Goal: Transaction & Acquisition: Purchase product/service

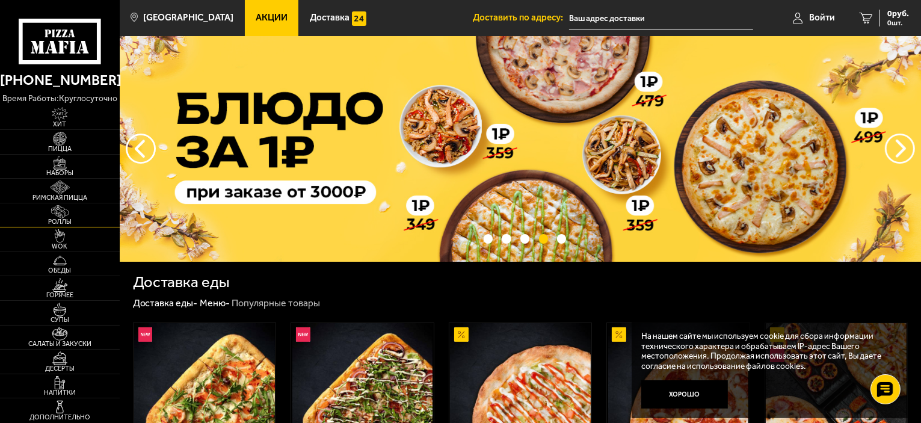
click at [73, 225] on span "Роллы" at bounding box center [60, 221] width 120 height 7
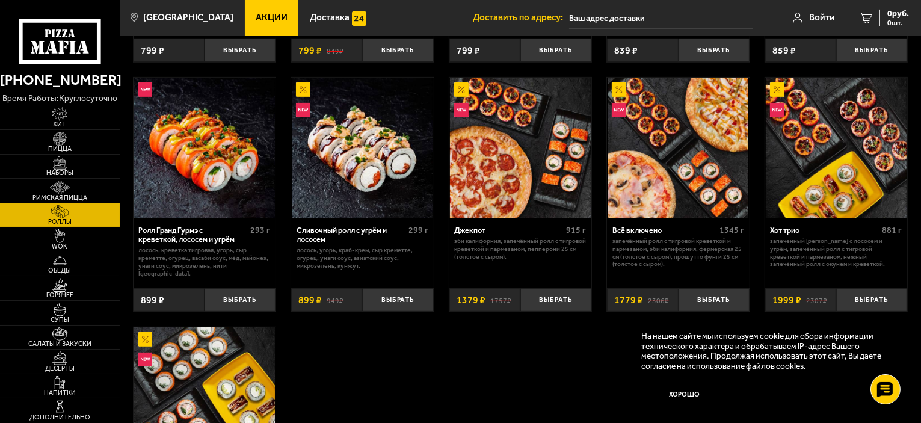
scroll to position [510, 0]
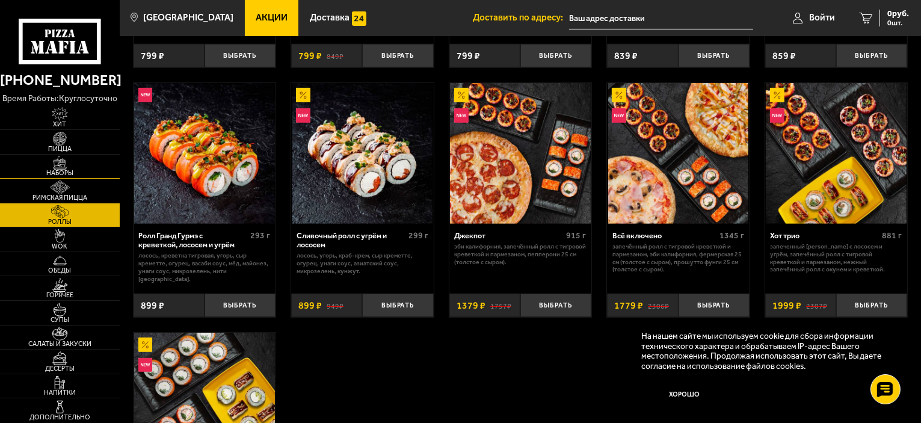
click at [72, 162] on img at bounding box center [60, 163] width 37 height 14
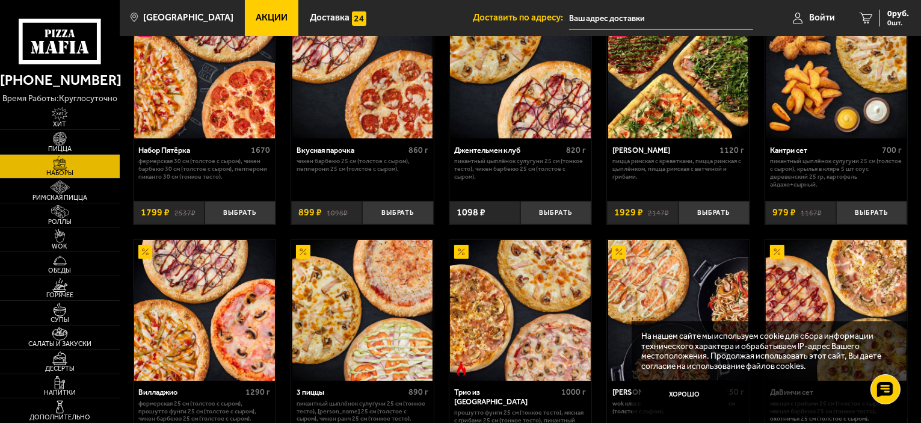
scroll to position [106, 0]
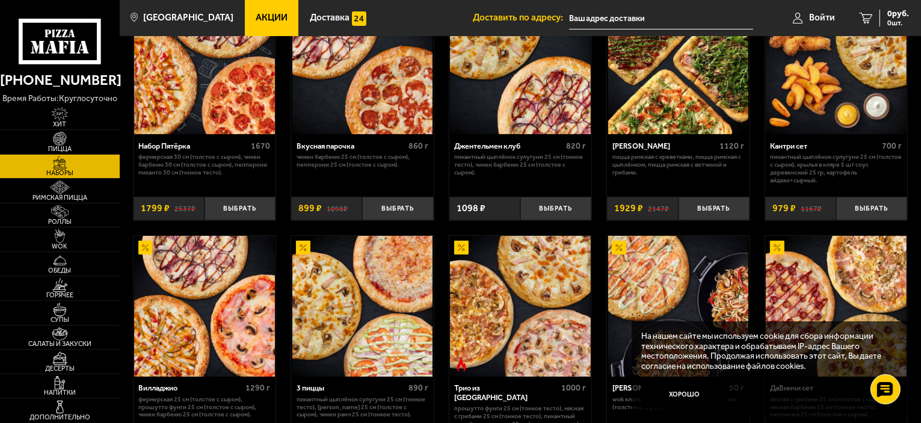
drag, startPoint x: 921, startPoint y: 61, endPoint x: 916, endPoint y: 76, distance: 16.4
drag, startPoint x: 916, startPoint y: 76, endPoint x: 922, endPoint y: 105, distance: 29.5
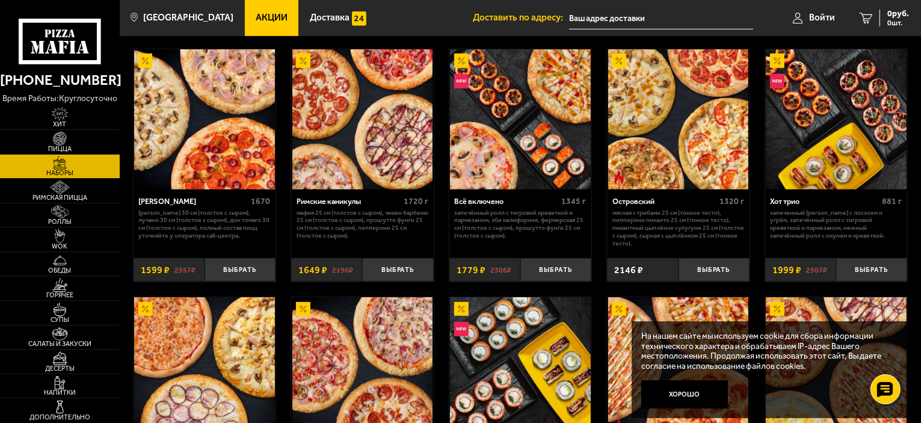
scroll to position [775, 0]
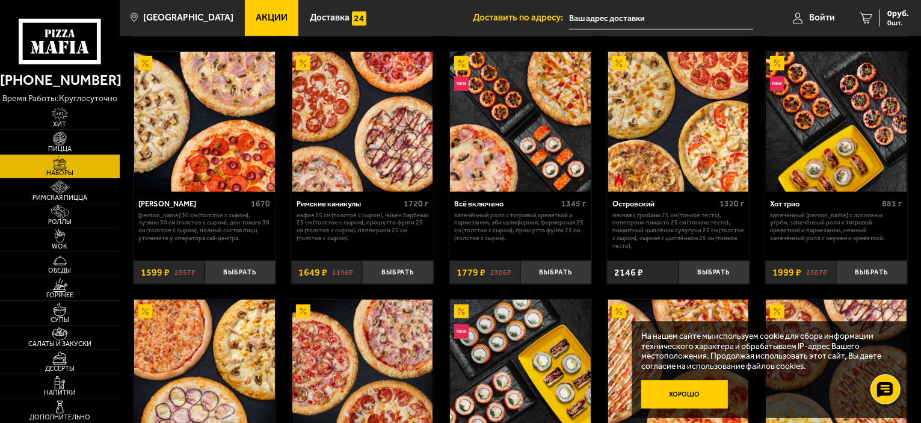
click at [690, 389] on button "Хорошо" at bounding box center [685, 394] width 87 height 29
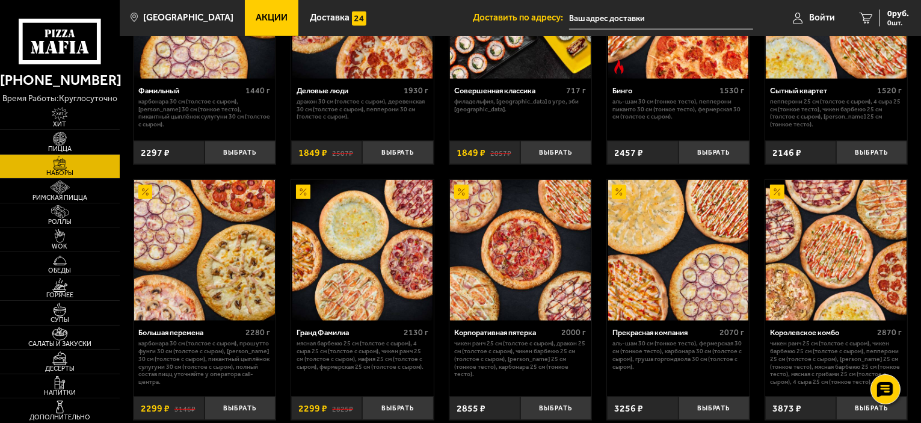
scroll to position [1139, 0]
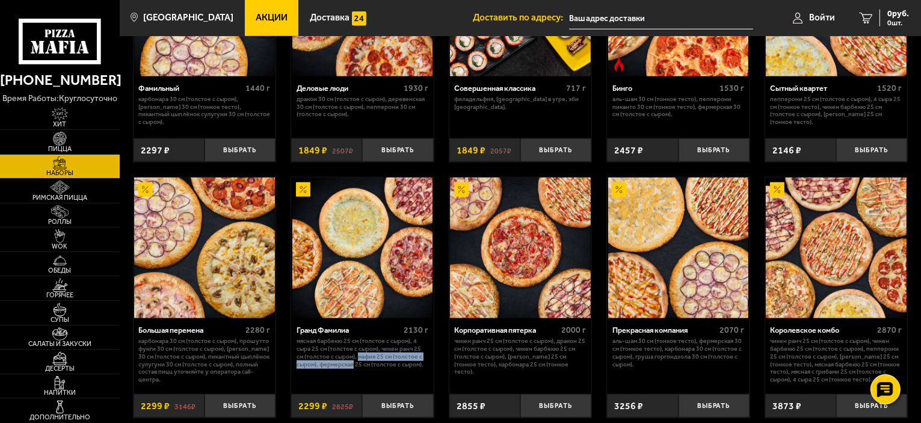
drag, startPoint x: 355, startPoint y: 365, endPoint x: 361, endPoint y: 360, distance: 8.1
click at [361, 360] on p "Мясная Барбекю 25 см (толстое с сыром), 4 сыра 25 см (толстое с сыром), Чикен Р…" at bounding box center [363, 353] width 132 height 31
click at [362, 355] on p "Мясная Барбекю 25 см (толстое с сыром), 4 сыра 25 см (толстое с сыром), Чикен Р…" at bounding box center [363, 353] width 132 height 31
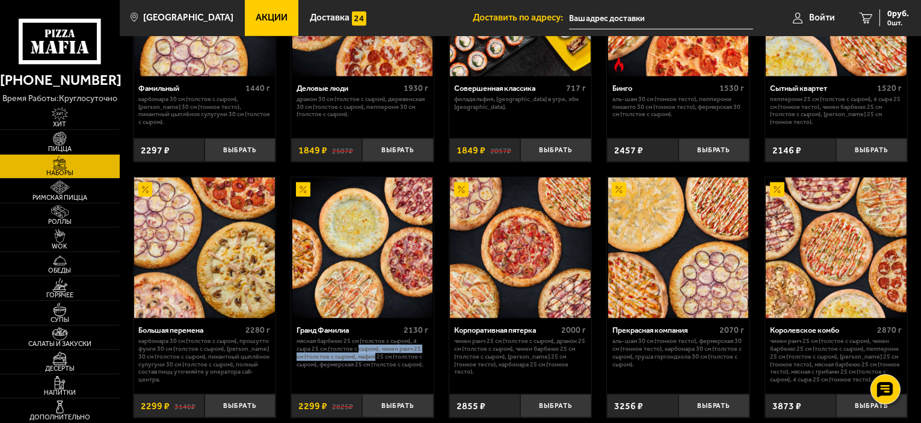
drag, startPoint x: 362, startPoint y: 355, endPoint x: 368, endPoint y: 360, distance: 7.7
click at [368, 360] on p "Мясная Барбекю 25 см (толстое с сыром), 4 сыра 25 см (толстое с сыром), Чикен Р…" at bounding box center [363, 353] width 132 height 31
drag, startPoint x: 368, startPoint y: 360, endPoint x: 363, endPoint y: 354, distance: 7.8
click at [363, 354] on p "Мясная Барбекю 25 см (толстое с сыром), 4 сыра 25 см (толстое с сыром), Чикен Р…" at bounding box center [363, 353] width 132 height 31
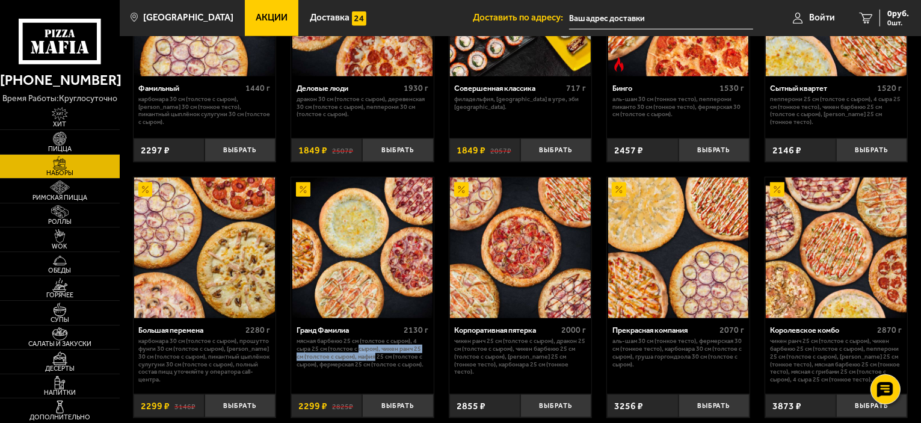
click at [363, 354] on p "Мясная Барбекю 25 см (толстое с сыром), 4 сыра 25 см (толстое с сыром), Чикен Р…" at bounding box center [363, 353] width 132 height 31
drag, startPoint x: 363, startPoint y: 354, endPoint x: 368, endPoint y: 363, distance: 10.2
click at [368, 363] on p "Мясная Барбекю 25 см (толстое с сыром), 4 сыра 25 см (толстое с сыром), Чикен Р…" at bounding box center [363, 353] width 132 height 31
drag, startPoint x: 335, startPoint y: 368, endPoint x: 364, endPoint y: 366, distance: 29.5
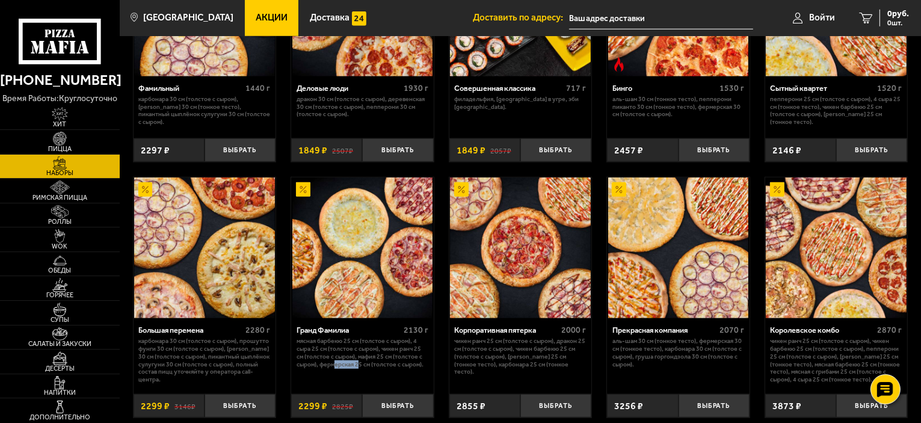
click at [364, 366] on p "Мясная Барбекю 25 см (толстое с сыром), 4 сыра 25 см (толстое с сыром), Чикен Р…" at bounding box center [363, 353] width 132 height 31
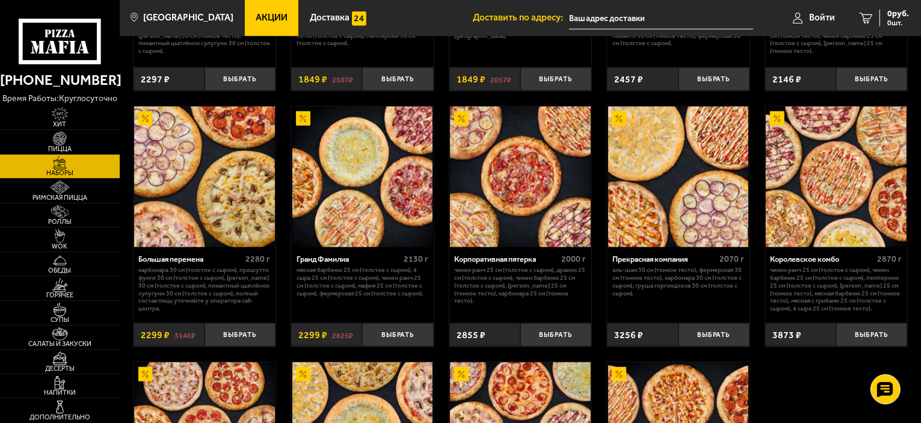
scroll to position [1211, 0]
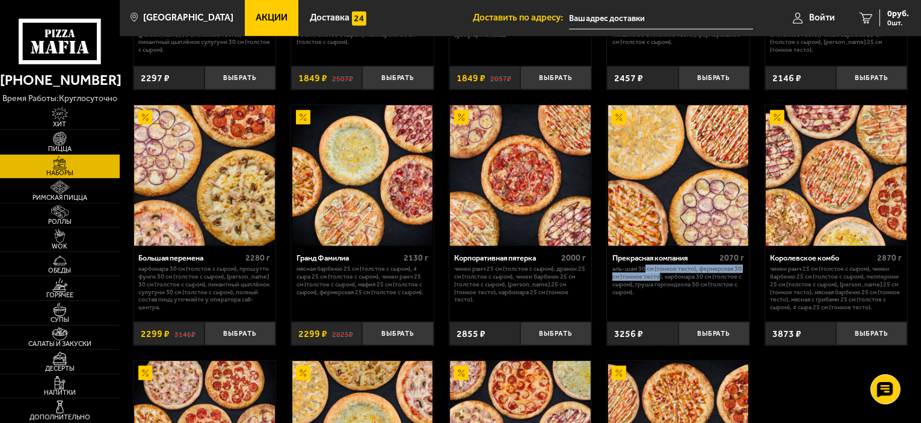
drag, startPoint x: 646, startPoint y: 273, endPoint x: 662, endPoint y: 283, distance: 19.5
click at [662, 283] on p "Аль-Шам 30 см (тонкое тесто), Фермерская 30 см (тонкое тесто), Карбонара 30 см …" at bounding box center [679, 280] width 132 height 31
drag, startPoint x: 662, startPoint y: 283, endPoint x: 651, endPoint y: 276, distance: 13.0
click at [651, 276] on p "Аль-Шам 30 см (тонкое тесто), Фермерская 30 см (тонкое тесто), Карбонара 30 см …" at bounding box center [679, 280] width 132 height 31
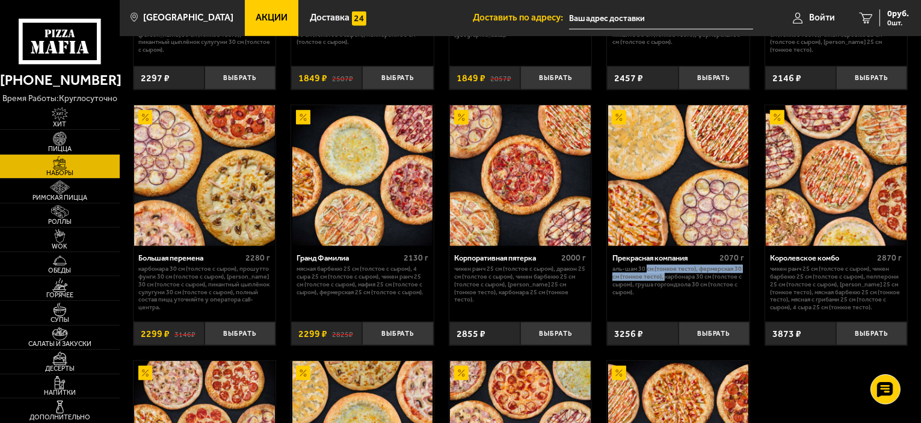
click at [651, 276] on p "Аль-Шам 30 см (тонкое тесто), Фермерская 30 см (тонкое тесто), Карбонара 30 см …" at bounding box center [679, 280] width 132 height 31
drag, startPoint x: 651, startPoint y: 276, endPoint x: 657, endPoint y: 280, distance: 7.3
click at [657, 280] on p "Аль-Шам 30 см (тонкое тесто), Фермерская 30 см (тонкое тесто), Карбонара 30 см …" at bounding box center [679, 280] width 132 height 31
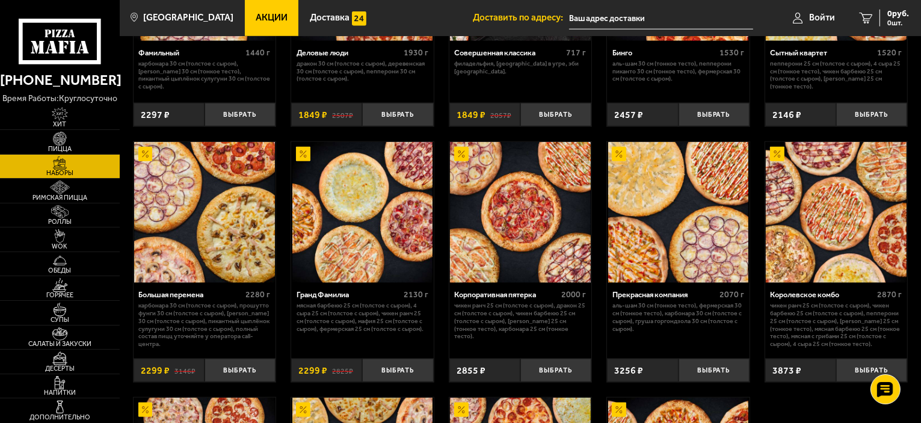
scroll to position [1177, 0]
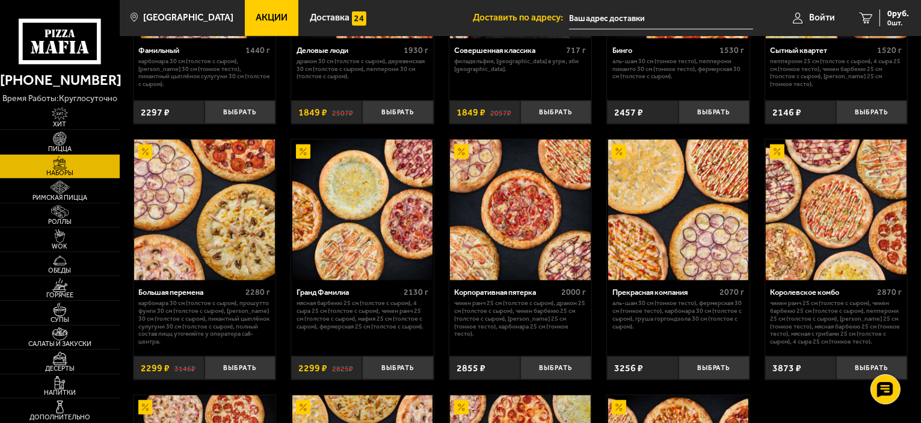
click at [350, 209] on img at bounding box center [362, 210] width 141 height 141
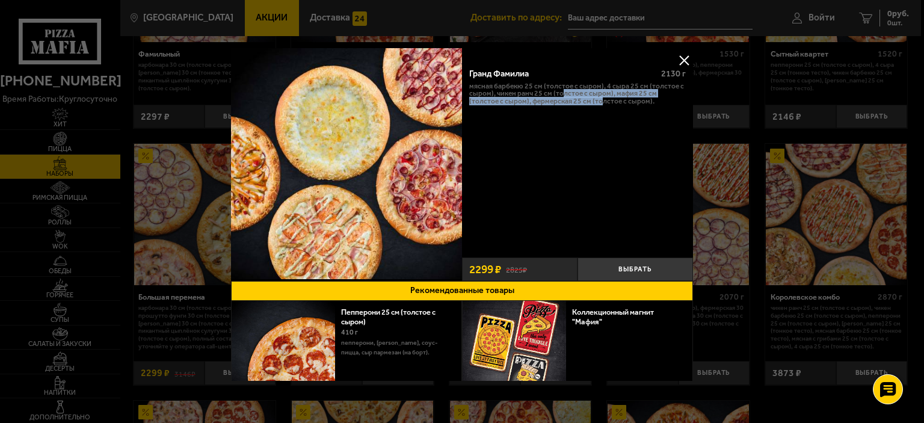
drag, startPoint x: 561, startPoint y: 93, endPoint x: 570, endPoint y: 105, distance: 14.6
click at [570, 105] on p "Мясная Барбекю 25 см (толстое с сыром), 4 сыра 25 см (толстое с сыром), Чикен Р…" at bounding box center [577, 93] width 217 height 23
click at [676, 67] on button at bounding box center [684, 60] width 18 height 18
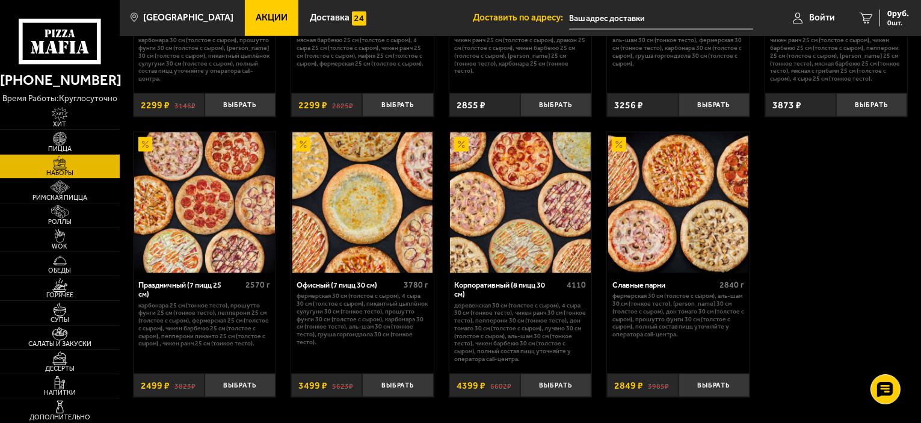
scroll to position [1441, 0]
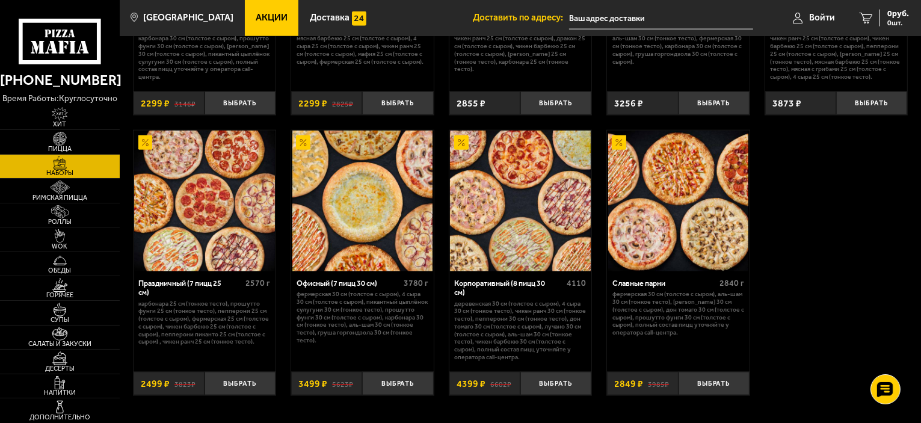
click at [203, 327] on p "Карбонара 25 см (тонкое тесто), Прошутто Фунги 25 см (тонкое тесто), Пепперони …" at bounding box center [204, 323] width 132 height 46
click at [204, 329] on p "Карбонара 25 см (тонкое тесто), Прошутто Фунги 25 см (тонкое тесто), Пепперони …" at bounding box center [204, 323] width 132 height 46
drag, startPoint x: 204, startPoint y: 329, endPoint x: 209, endPoint y: 336, distance: 8.7
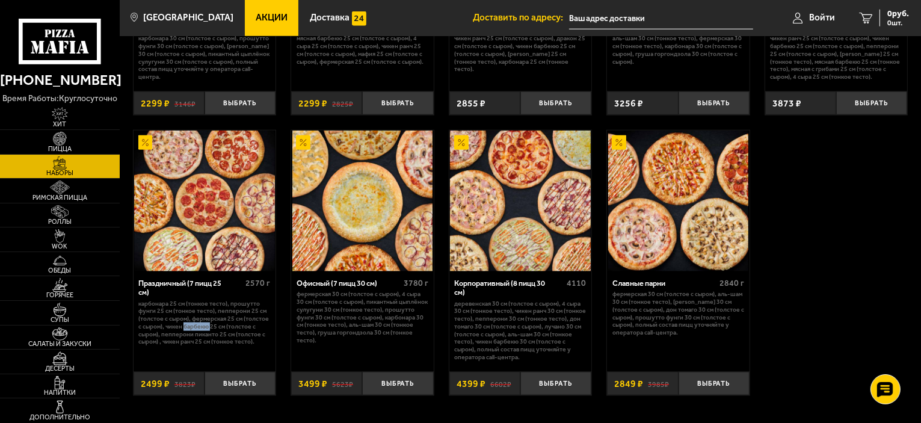
click at [209, 336] on p "Карбонара 25 см (тонкое тесто), Прошутто Фунги 25 см (тонкое тесто), Пепперони …" at bounding box center [204, 323] width 132 height 46
drag, startPoint x: 209, startPoint y: 336, endPoint x: 209, endPoint y: 323, distance: 13.3
click at [209, 323] on p "Карбонара 25 см (тонкое тесто), Прошутто Фунги 25 см (тонкое тесто), Пепперони …" at bounding box center [204, 323] width 132 height 46
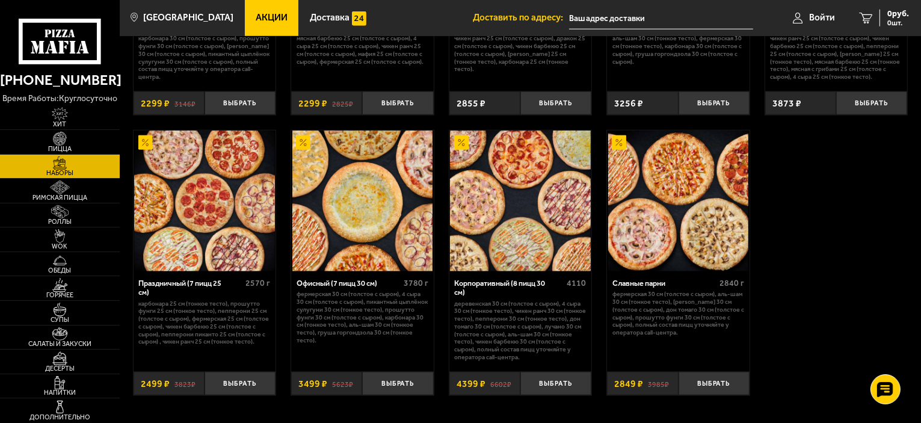
click at [674, 228] on img at bounding box center [678, 201] width 141 height 141
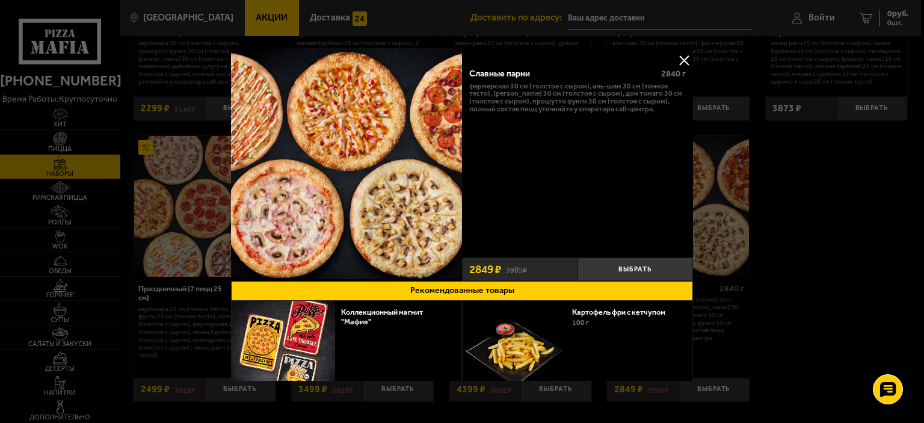
click at [682, 62] on button at bounding box center [684, 60] width 18 height 18
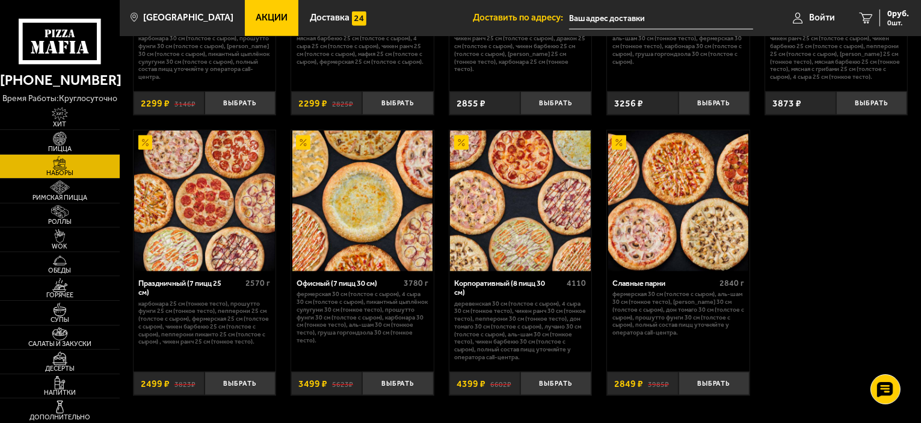
click at [657, 237] on img at bounding box center [678, 201] width 141 height 141
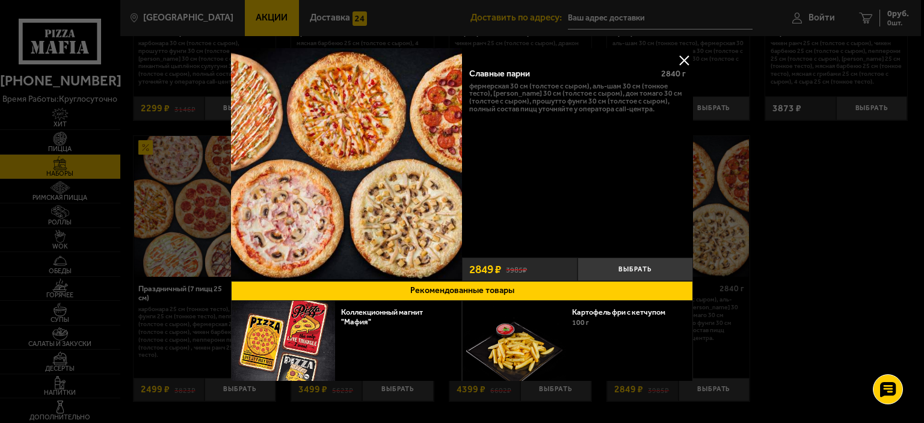
click at [513, 84] on p "Фермерская 30 см (толстое с сыром), Аль-Шам 30 см (тонкое тесто), [PERSON_NAME]…" at bounding box center [577, 97] width 217 height 31
drag, startPoint x: 513, startPoint y: 84, endPoint x: 525, endPoint y: 95, distance: 16.6
click at [525, 95] on p "Фермерская 30 см (толстое с сыром), Аль-Шам 30 см (тонкое тесто), [PERSON_NAME]…" at bounding box center [577, 97] width 217 height 31
drag, startPoint x: 525, startPoint y: 95, endPoint x: 520, endPoint y: 88, distance: 8.2
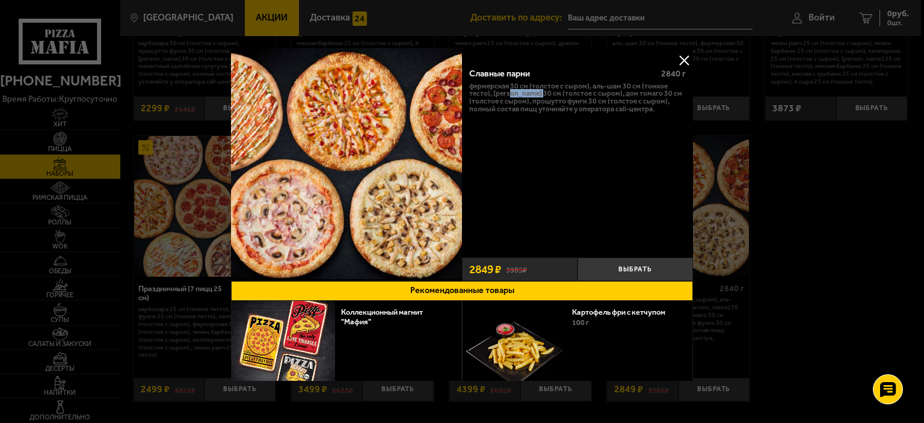
click at [520, 88] on p "Фермерская 30 см (толстое с сыром), Аль-Шам 30 см (тонкое тесто), [PERSON_NAME]…" at bounding box center [577, 97] width 217 height 31
drag, startPoint x: 520, startPoint y: 88, endPoint x: 539, endPoint y: 98, distance: 21.0
click at [539, 98] on p "Фермерская 30 см (толстое с сыром), Аль-Шам 30 см (тонкое тесто), [PERSON_NAME]…" at bounding box center [577, 97] width 217 height 31
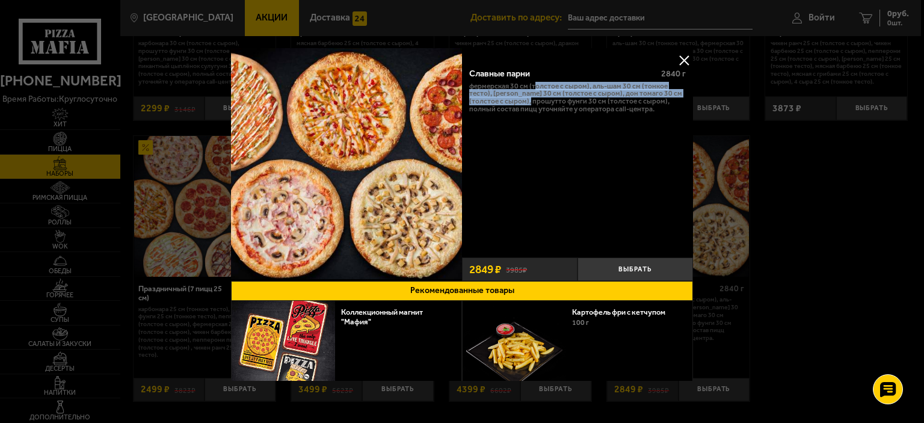
drag, startPoint x: 526, startPoint y: 98, endPoint x: 534, endPoint y: 90, distance: 11.1
click at [534, 90] on p "Фермерская 30 см (толстое с сыром), Аль-Шам 30 см (тонкое тесто), [PERSON_NAME]…" at bounding box center [577, 97] width 217 height 31
drag, startPoint x: 534, startPoint y: 90, endPoint x: 537, endPoint y: 96, distance: 6.2
click at [537, 96] on p "Фермерская 30 см (толстое с сыром), Аль-Шам 30 см (тонкое тесто), [PERSON_NAME]…" at bounding box center [577, 97] width 217 height 31
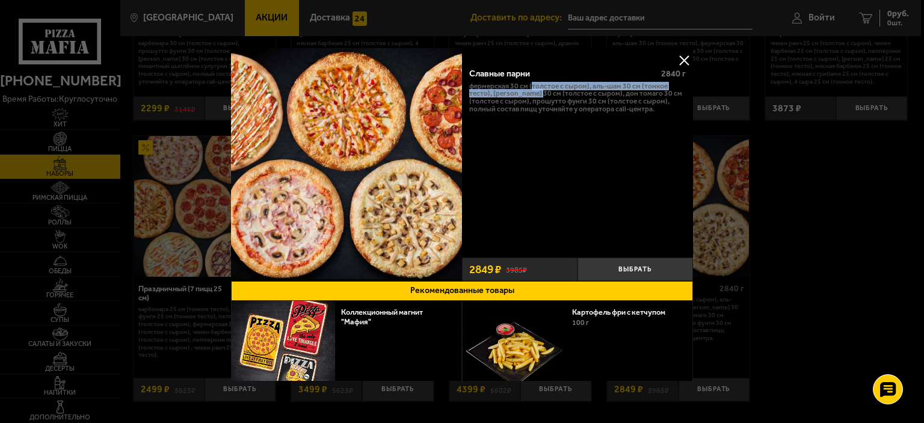
click at [537, 96] on p "Фермерская 30 см (толстое с сыром), Аль-Шам 30 см (тонкое тесто), [PERSON_NAME]…" at bounding box center [577, 97] width 217 height 31
drag, startPoint x: 542, startPoint y: 96, endPoint x: 550, endPoint y: 104, distance: 11.5
click at [550, 104] on p "Фермерская 30 см (толстое с сыром), Аль-Шам 30 см (тонкое тесто), [PERSON_NAME]…" at bounding box center [577, 97] width 217 height 31
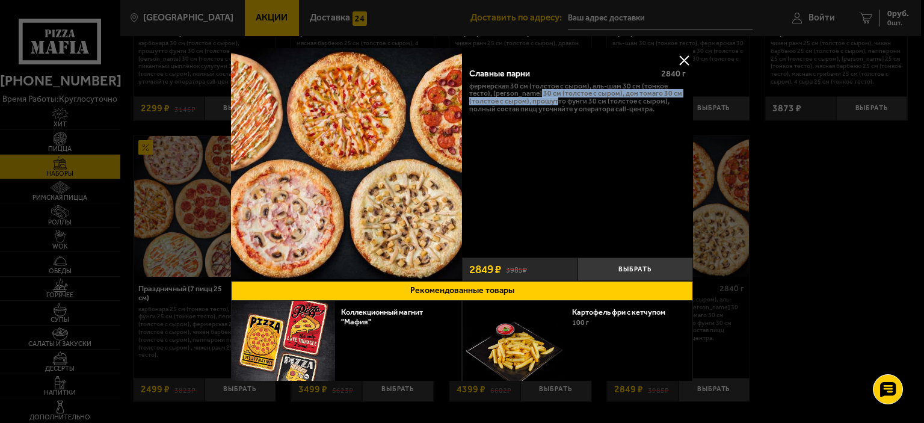
click at [550, 104] on p "Фермерская 30 см (толстое с сыром), Аль-Шам 30 см (тонкое тесто), [PERSON_NAME]…" at bounding box center [577, 97] width 217 height 31
drag, startPoint x: 550, startPoint y: 104, endPoint x: 544, endPoint y: 97, distance: 8.5
click at [544, 97] on p "Фермерская 30 см (толстое с сыром), Аль-Шам 30 см (тонкое тесто), [PERSON_NAME]…" at bounding box center [577, 97] width 217 height 31
click at [677, 54] on button at bounding box center [684, 60] width 18 height 18
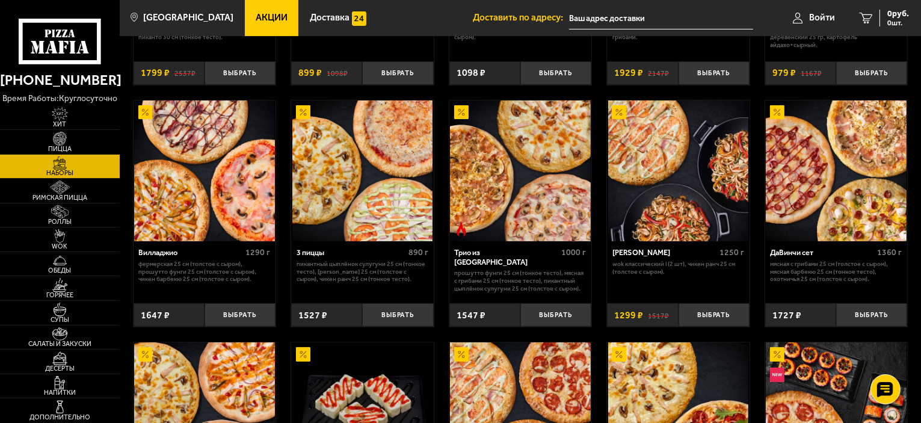
scroll to position [249, 0]
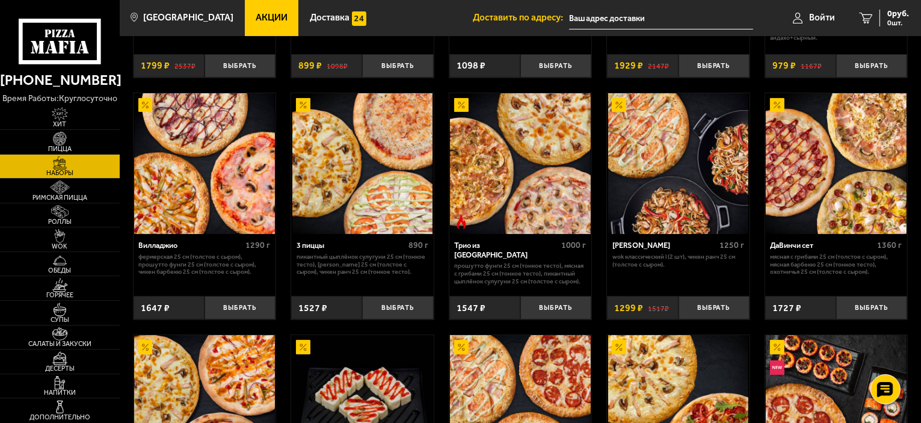
drag, startPoint x: 914, startPoint y: 99, endPoint x: 924, endPoint y: 171, distance: 72.9
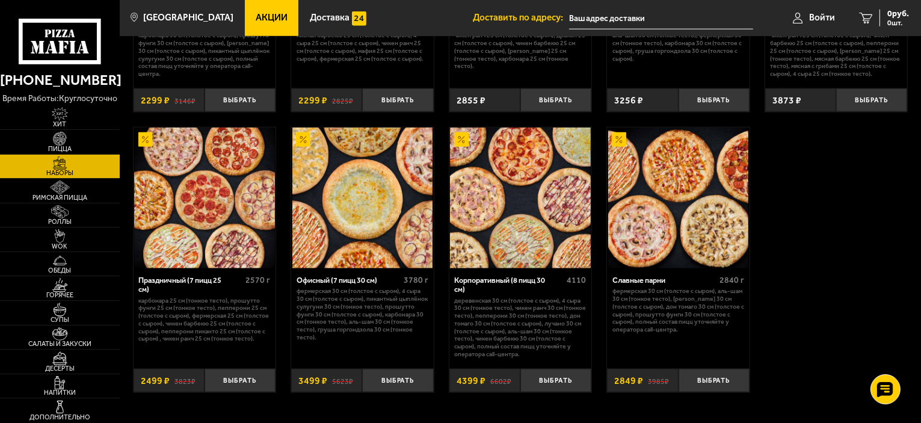
scroll to position [1449, 0]
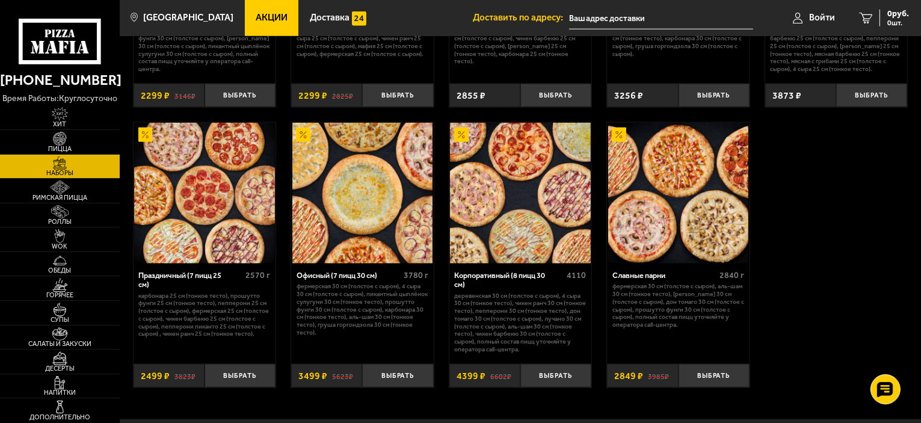
click at [710, 228] on img at bounding box center [678, 193] width 141 height 141
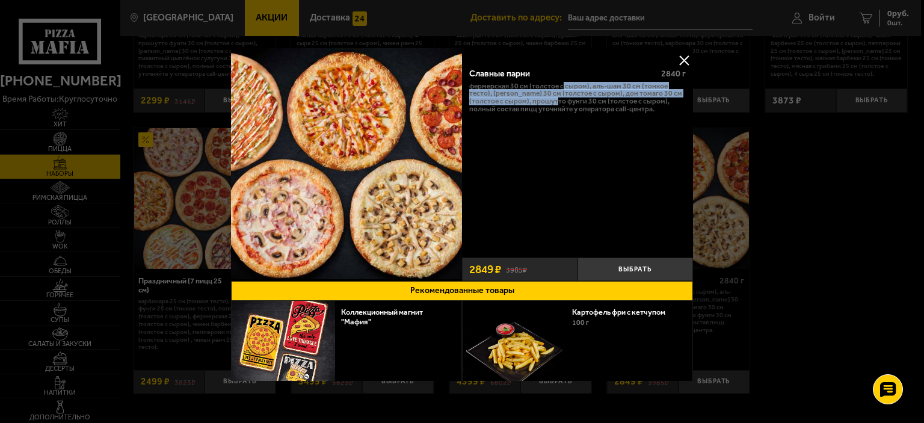
drag, startPoint x: 551, startPoint y: 99, endPoint x: 560, endPoint y: 85, distance: 16.0
click at [560, 85] on p "Фермерская 30 см (толстое с сыром), Аль-Шам 30 см (тонкое тесто), [PERSON_NAME]…" at bounding box center [577, 97] width 217 height 31
drag, startPoint x: 560, startPoint y: 85, endPoint x: 568, endPoint y: 96, distance: 13.4
click at [568, 96] on p "Фермерская 30 см (толстое с сыром), Аль-Шам 30 см (тонкое тесто), [PERSON_NAME]…" at bounding box center [577, 97] width 217 height 31
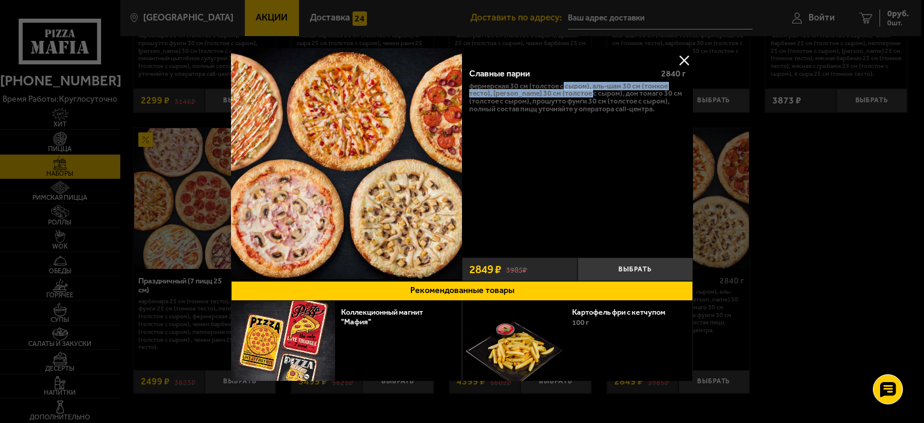
click at [568, 96] on p "Фермерская 30 см (толстое с сыром), Аль-Шам 30 см (тонкое тесто), [PERSON_NAME]…" at bounding box center [577, 97] width 217 height 31
drag, startPoint x: 568, startPoint y: 96, endPoint x: 558, endPoint y: 85, distance: 14.9
click at [558, 85] on p "Фермерская 30 см (толстое с сыром), Аль-Шам 30 см (тонкое тесто), [PERSON_NAME]…" at bounding box center [577, 97] width 217 height 31
drag, startPoint x: 558, startPoint y: 85, endPoint x: 570, endPoint y: 98, distance: 17.9
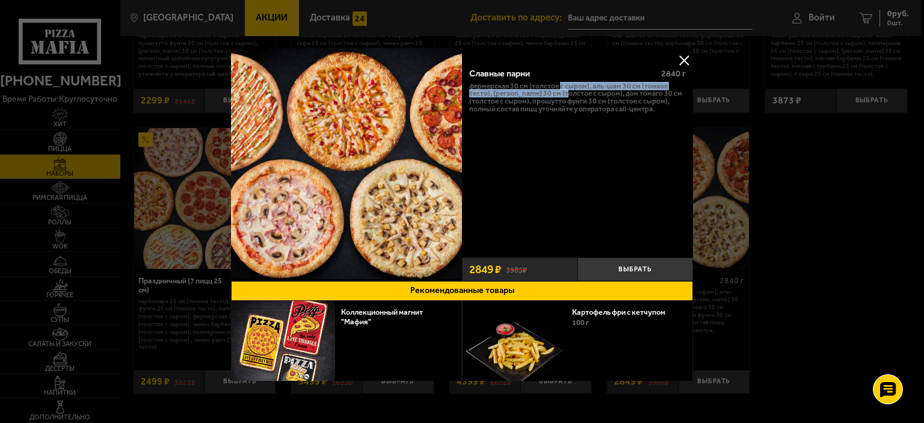
click at [570, 98] on p "Фермерская 30 см (толстое с сыром), Аль-Шам 30 см (тонкое тесто), [PERSON_NAME]…" at bounding box center [577, 97] width 217 height 31
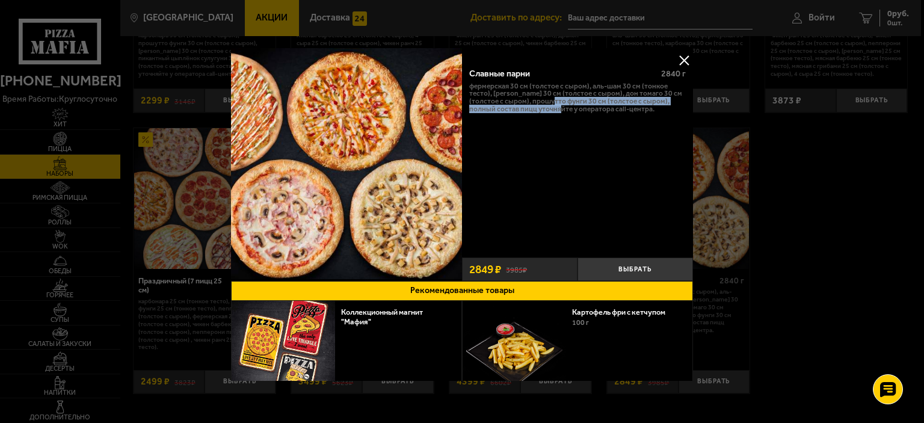
drag, startPoint x: 548, startPoint y: 101, endPoint x: 560, endPoint y: 110, distance: 15.2
click at [560, 110] on p "Фермерская 30 см (толстое с сыром), Аль-Шам 30 см (тонкое тесто), [PERSON_NAME]…" at bounding box center [577, 97] width 217 height 31
drag, startPoint x: 560, startPoint y: 110, endPoint x: 550, endPoint y: 100, distance: 13.6
click at [550, 100] on p "Фермерская 30 см (толстое с сыром), Аль-Шам 30 см (тонкое тесто), [PERSON_NAME]…" at bounding box center [577, 97] width 217 height 31
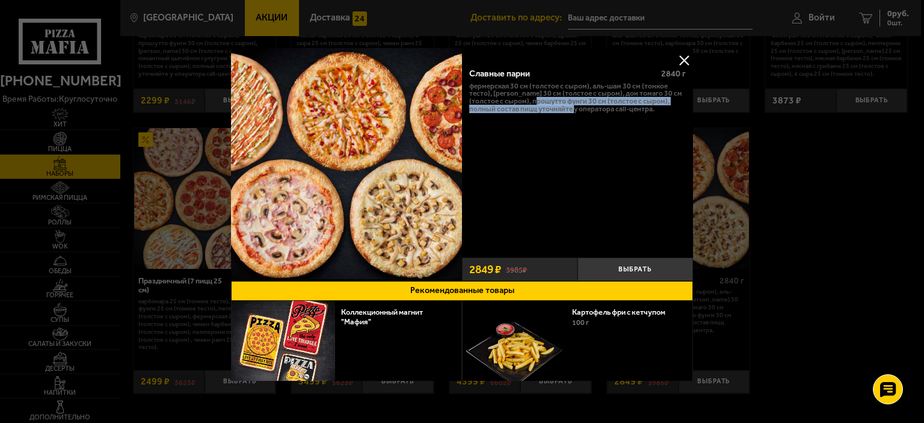
click at [550, 100] on p "Фермерская 30 см (толстое с сыром), Аль-Шам 30 см (тонкое тесто), [PERSON_NAME]…" at bounding box center [577, 97] width 217 height 31
click at [678, 60] on button at bounding box center [684, 60] width 18 height 18
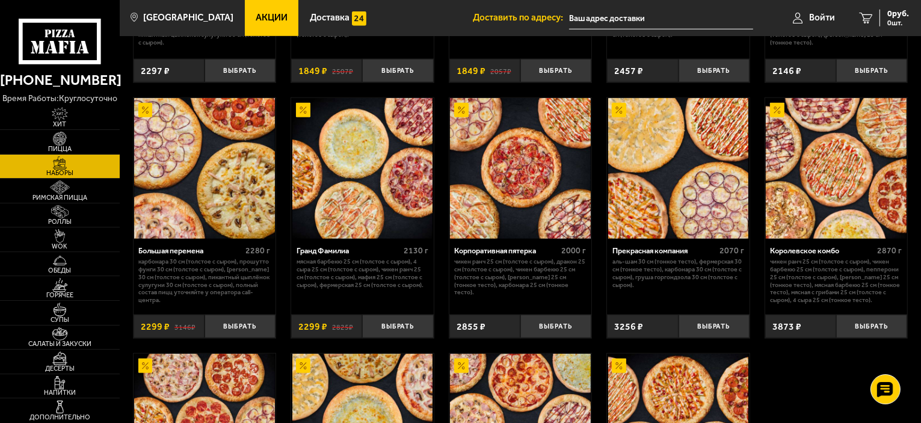
scroll to position [1220, 0]
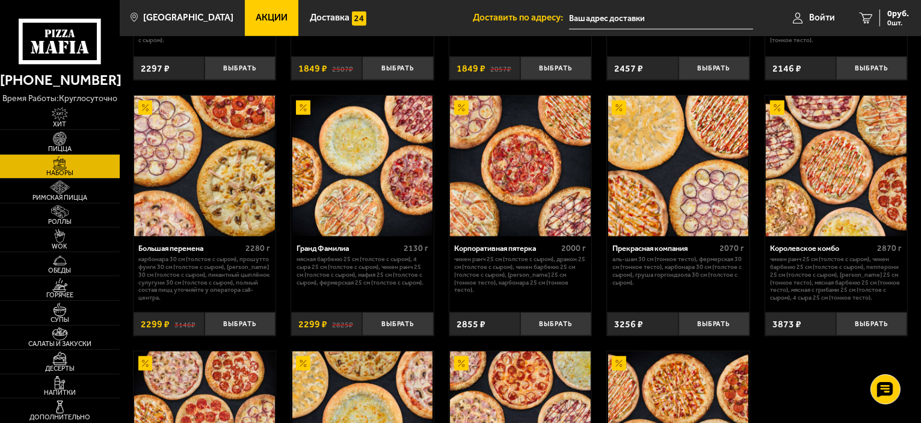
click at [540, 199] on img at bounding box center [520, 166] width 141 height 141
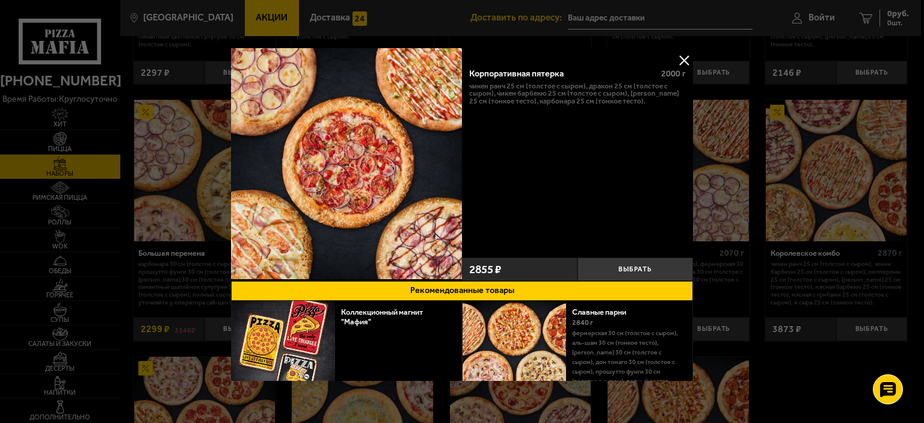
click at [685, 61] on button at bounding box center [684, 60] width 18 height 18
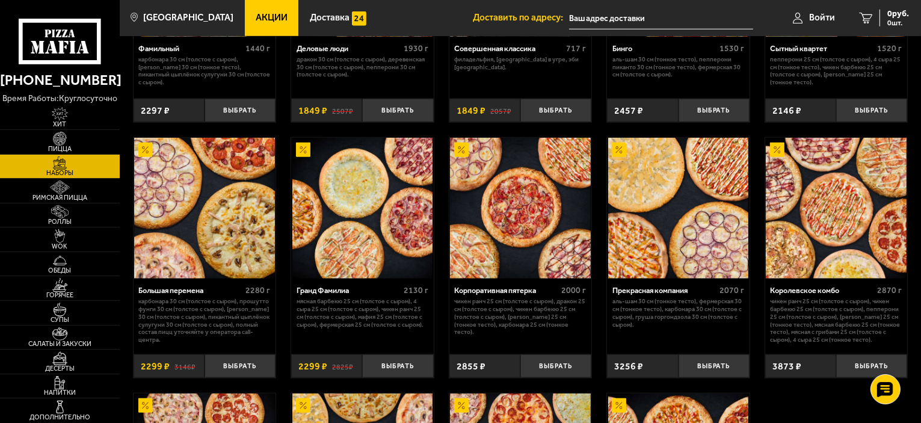
scroll to position [1179, 0]
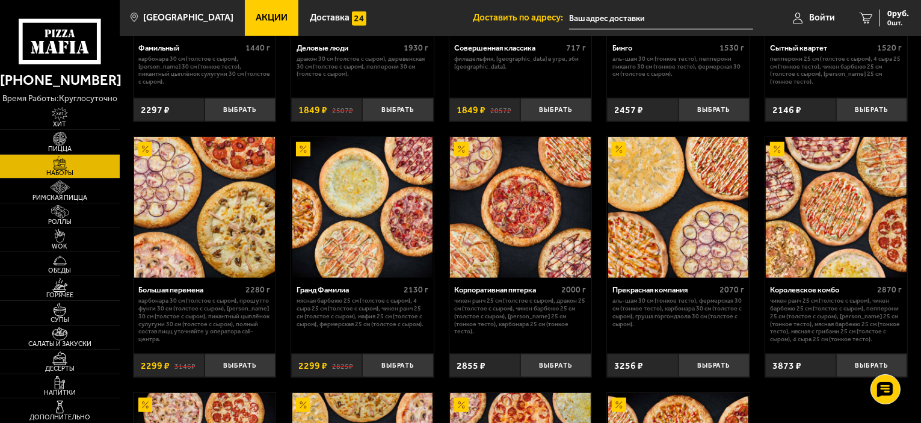
click at [350, 309] on p "Мясная Барбекю 25 см (толстое с сыром), 4 сыра 25 см (толстое с сыром), Чикен Р…" at bounding box center [363, 312] width 132 height 31
drag, startPoint x: 350, startPoint y: 309, endPoint x: 363, endPoint y: 321, distance: 17.5
click at [363, 321] on p "Мясная Барбекю 25 см (толстое с сыром), 4 сыра 25 см (толстое с сыром), Чикен Р…" at bounding box center [363, 312] width 132 height 31
drag, startPoint x: 363, startPoint y: 321, endPoint x: 350, endPoint y: 315, distance: 14.5
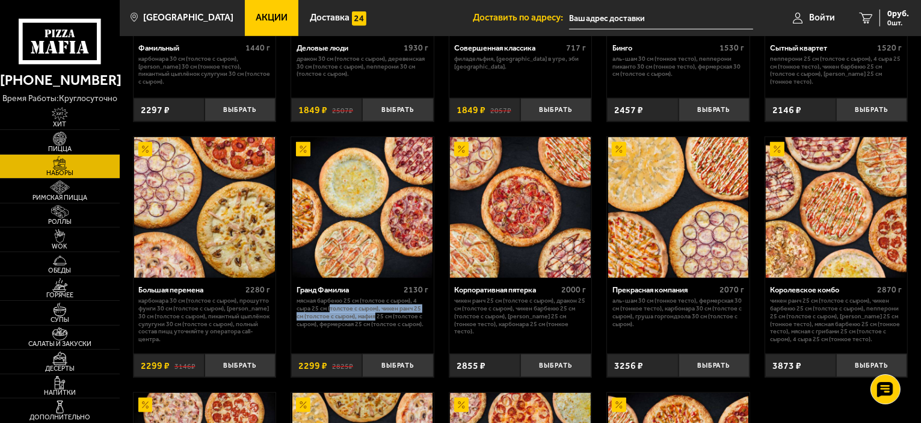
click at [350, 315] on p "Мясная Барбекю 25 см (толстое с сыром), 4 сыра 25 см (толстое с сыром), Чикен Р…" at bounding box center [363, 312] width 132 height 31
click at [350, 241] on img at bounding box center [362, 207] width 141 height 141
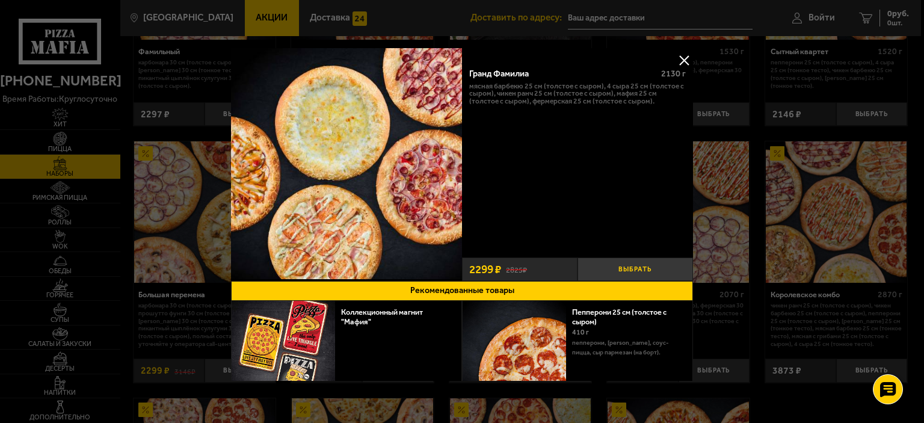
click at [616, 267] on button "Выбрать" at bounding box center [636, 269] width 116 height 23
click at [677, 59] on button at bounding box center [684, 60] width 18 height 18
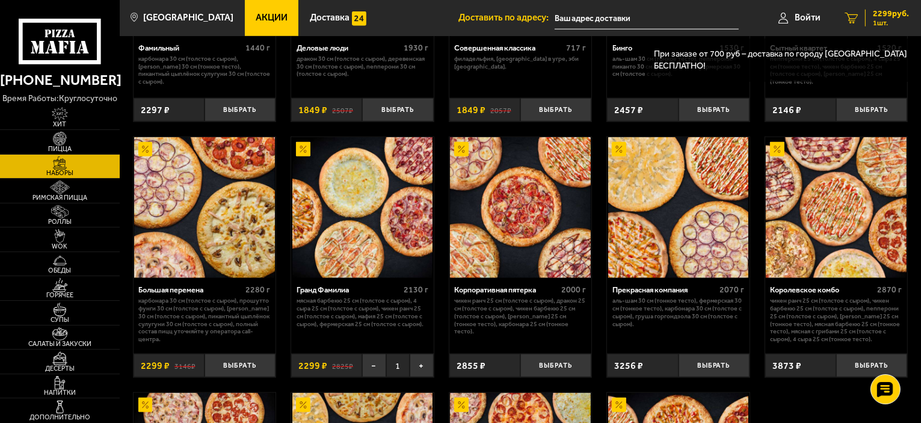
click at [876, 17] on span "2299 руб." at bounding box center [891, 14] width 36 height 8
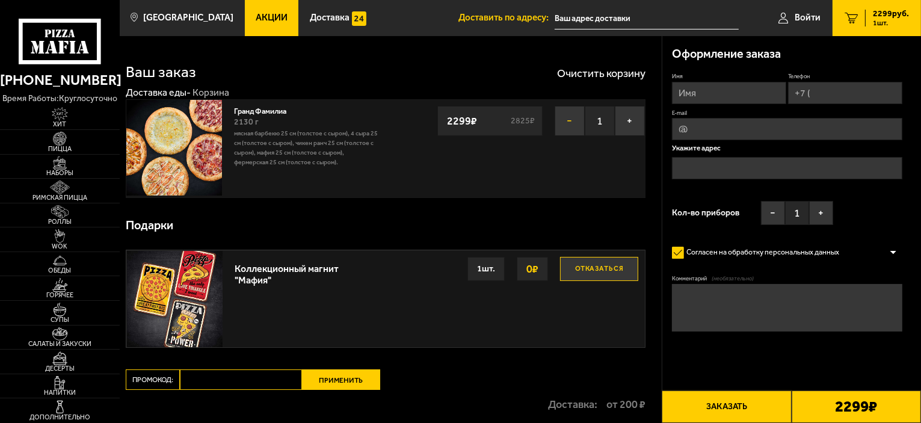
click at [566, 106] on button "−" at bounding box center [570, 121] width 30 height 30
